Goal: Task Accomplishment & Management: Use online tool/utility

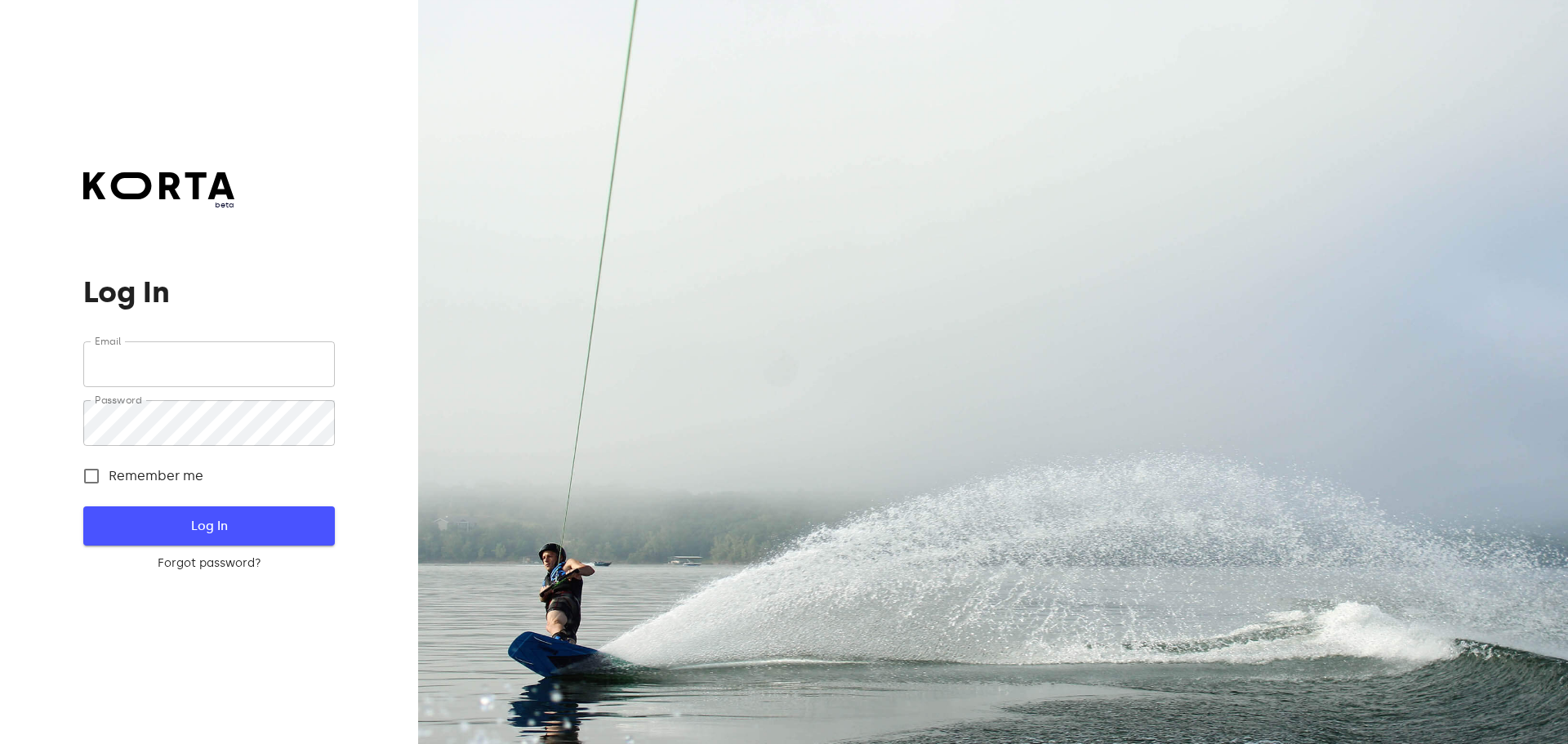
type input "[EMAIL_ADDRESS][DOMAIN_NAME]"
click at [165, 509] on button "Log In" at bounding box center [209, 526] width 251 height 39
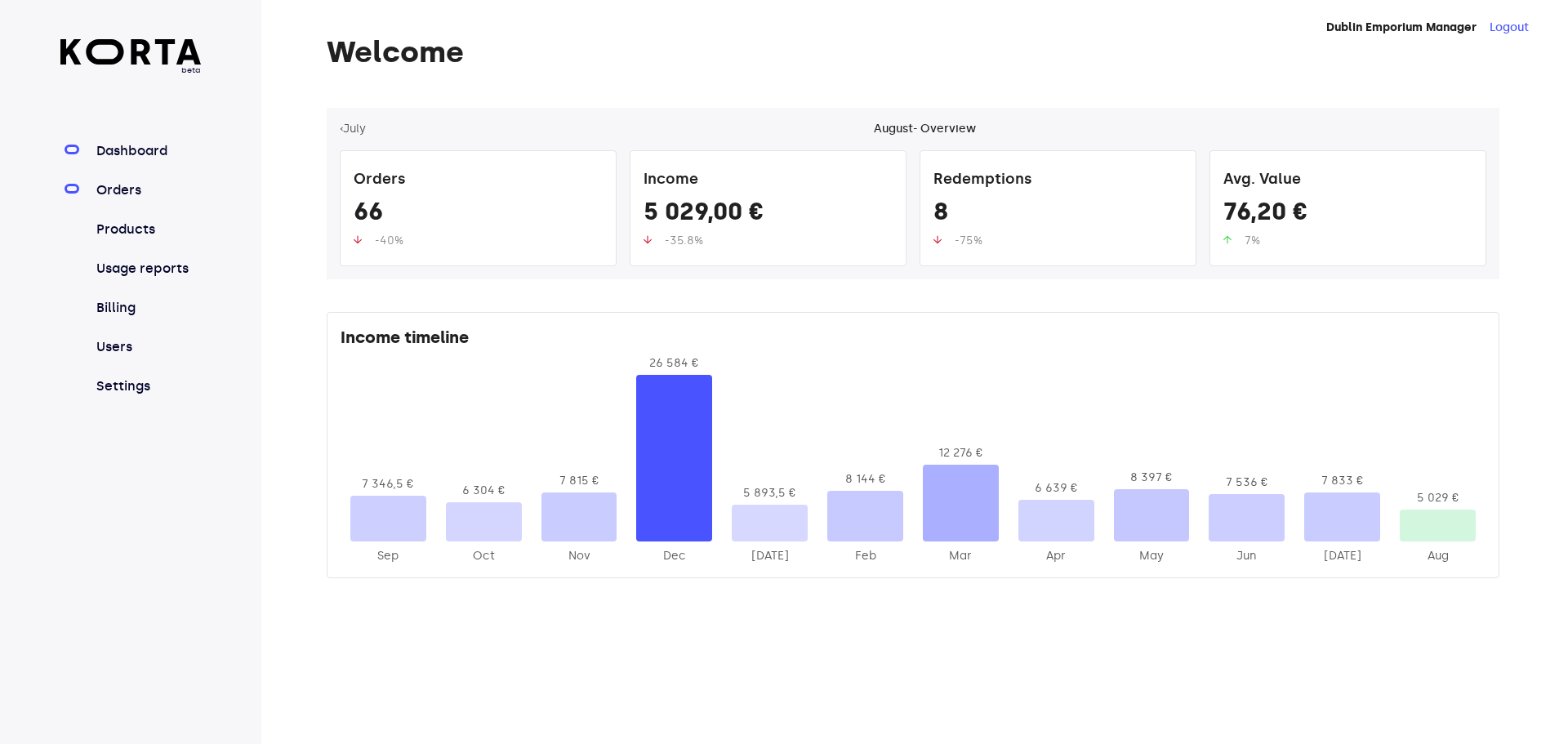
drag, startPoint x: 170, startPoint y: 175, endPoint x: 167, endPoint y: 196, distance: 21.2
click at [170, 180] on nav "Dashboard Orders Products Usage reports Billing Users Settings" at bounding box center [131, 268] width 142 height 255
click at [102, 181] on link "Orders" at bounding box center [147, 190] width 109 height 20
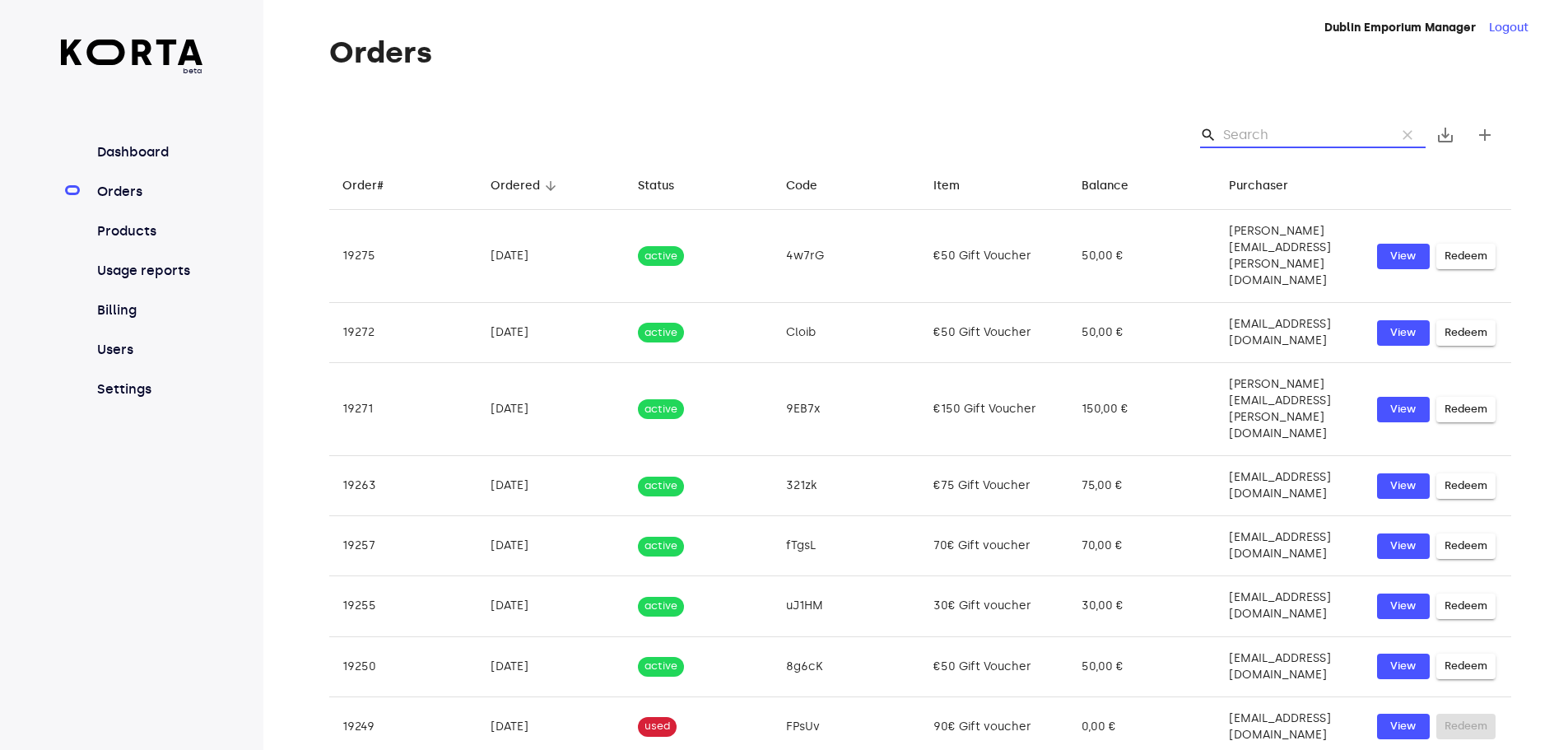
click at [1297, 132] on input "Search" at bounding box center [1302, 135] width 160 height 26
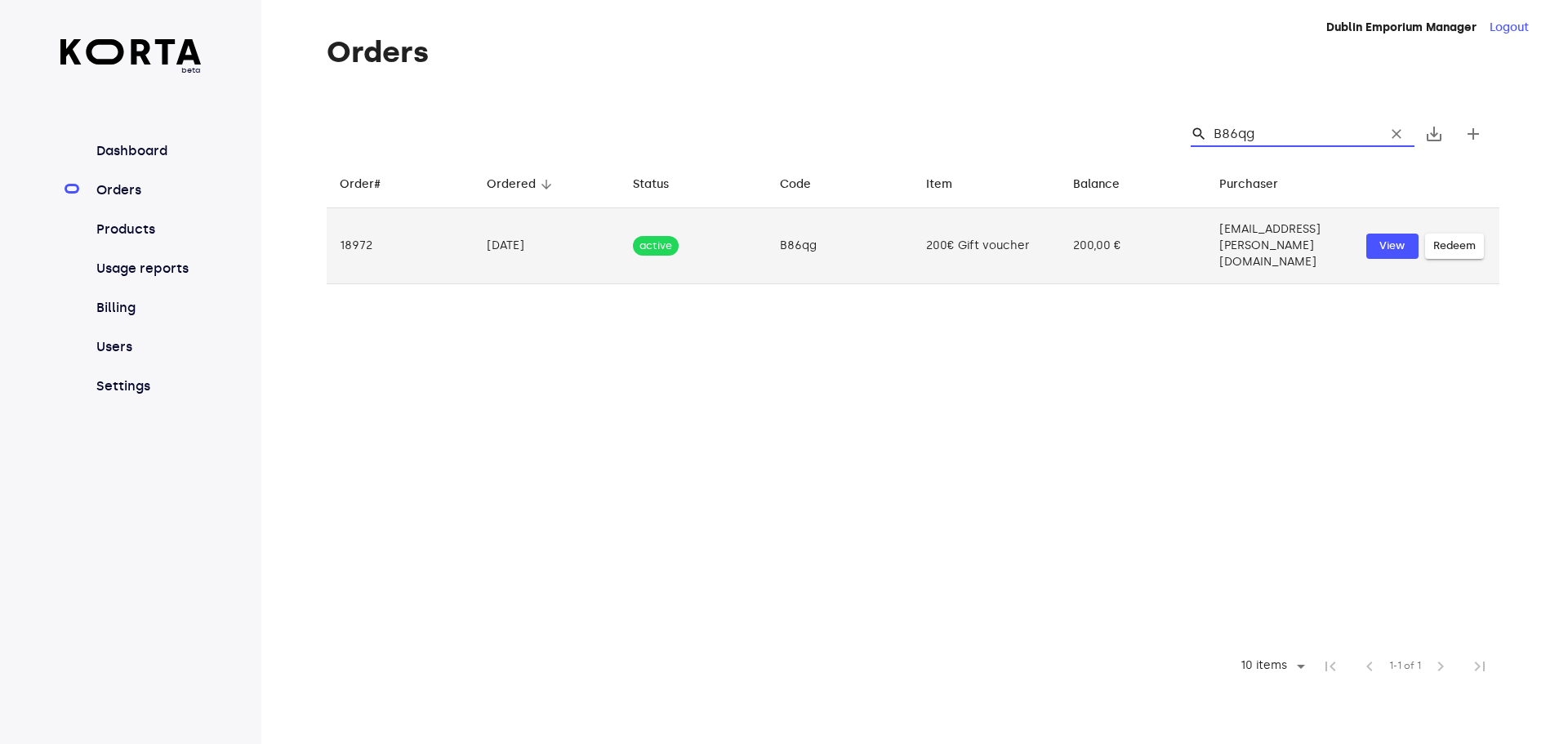
type input "B86qg"
click at [1097, 223] on td "200,00 €" at bounding box center [1134, 246] width 147 height 76
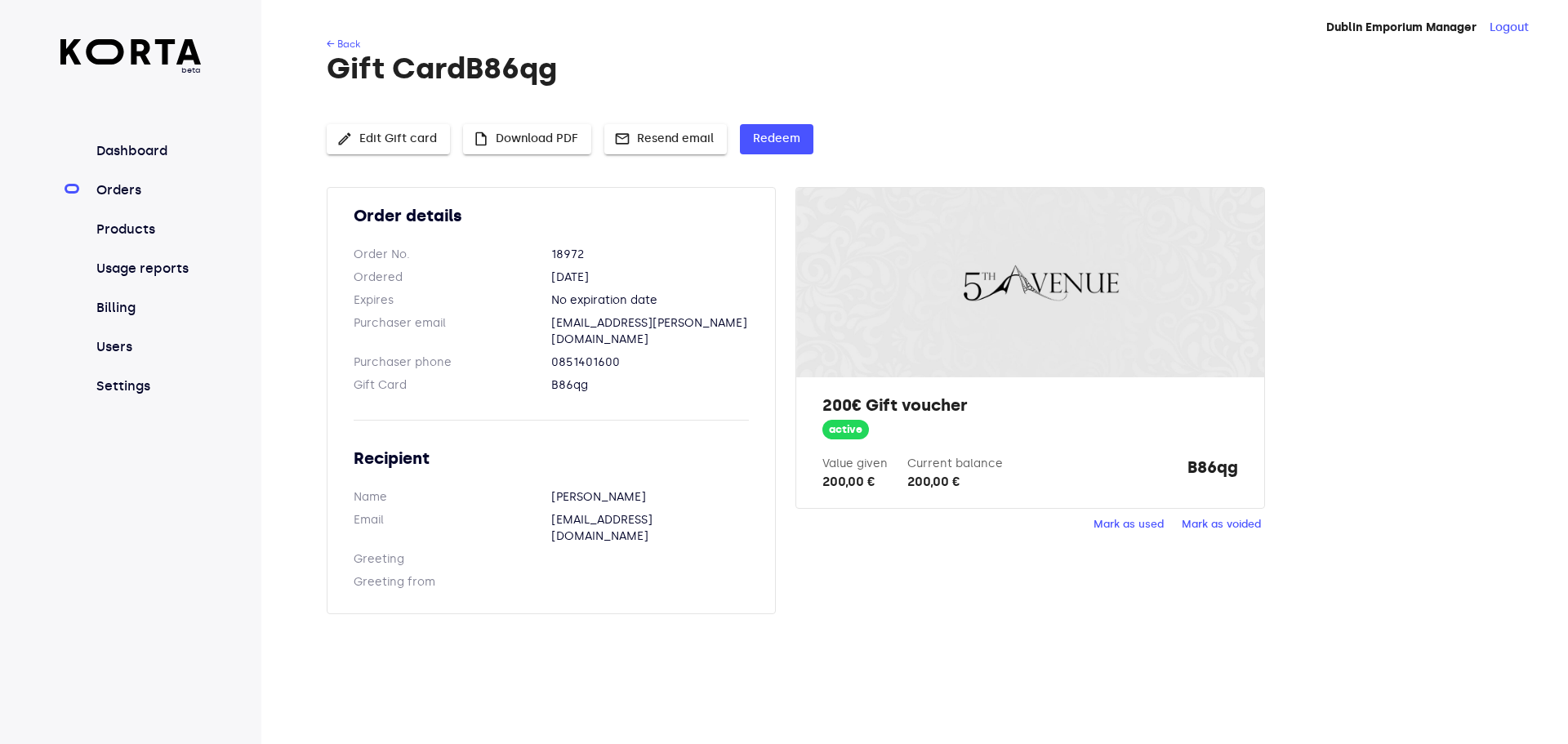
click at [1211, 471] on strong "B86qg" at bounding box center [1213, 474] width 51 height 36
copy strong "B86qg"
click at [749, 142] on button "Redeem" at bounding box center [777, 139] width 74 height 30
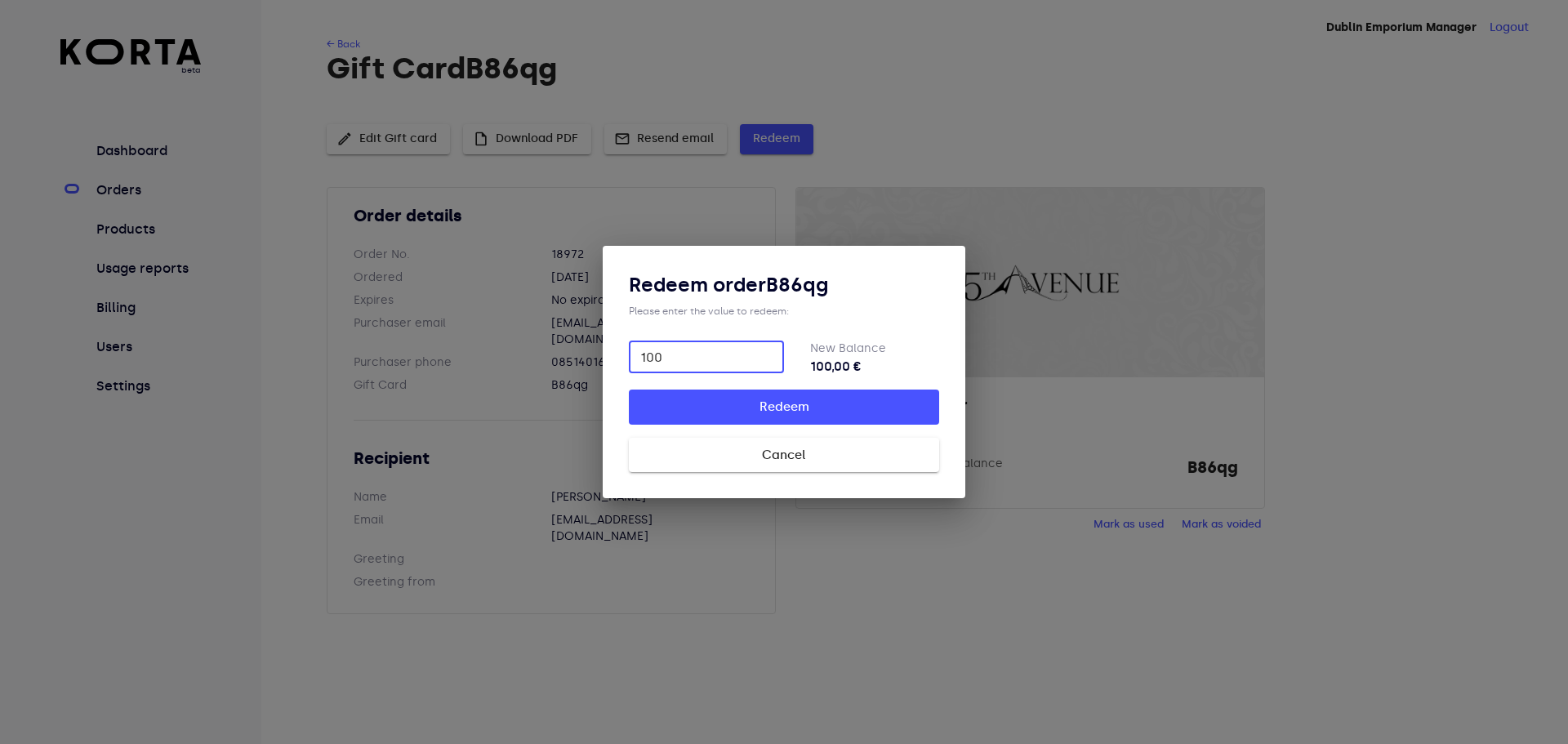
type input "100"
click at [629, 390] on button "Redeem" at bounding box center [784, 407] width 310 height 34
